Goal: Transaction & Acquisition: Purchase product/service

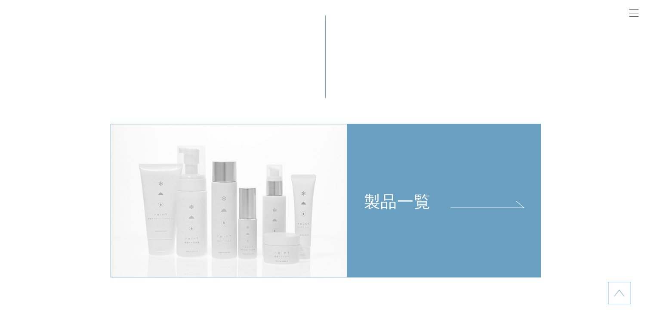
scroll to position [1894, 0]
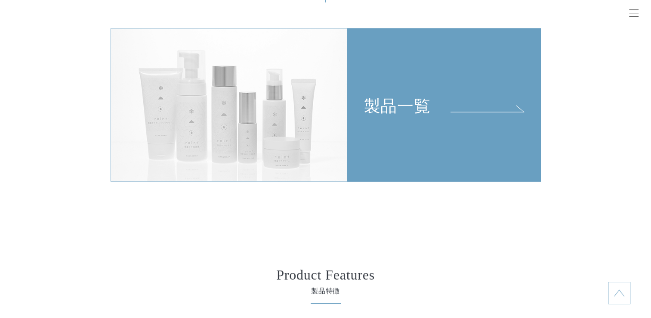
click at [427, 130] on link "製品一覧" at bounding box center [444, 105] width 194 height 154
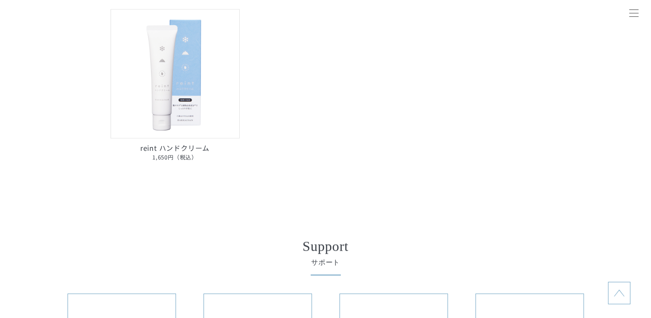
scroll to position [689, 0]
click at [187, 102] on img at bounding box center [175, 73] width 129 height 129
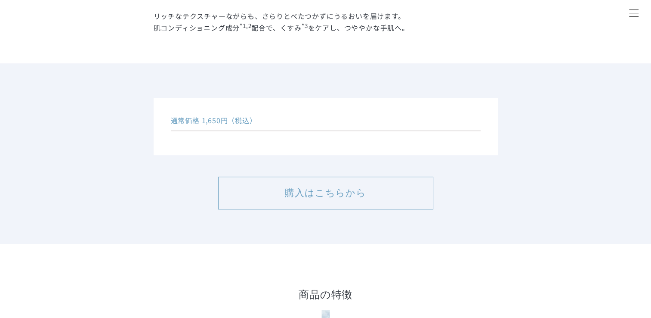
scroll to position [430, 0]
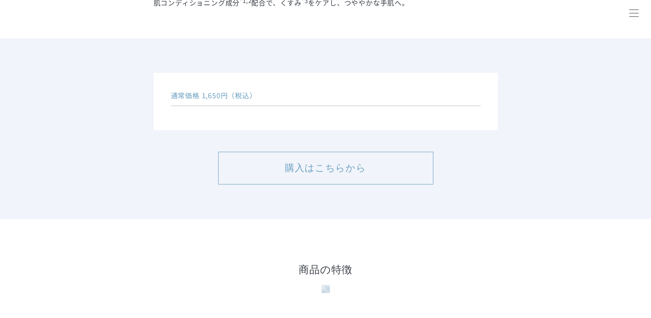
click at [287, 174] on link "購入はこちらから" at bounding box center [325, 167] width 215 height 33
